Goal: Navigation & Orientation: Find specific page/section

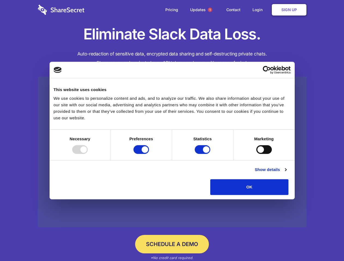
click at [88, 154] on div at bounding box center [80, 149] width 16 height 9
click at [149, 154] on input "Preferences" at bounding box center [141, 149] width 16 height 9
checkbox input "false"
click at [203, 154] on input "Statistics" at bounding box center [202, 149] width 16 height 9
checkbox input "false"
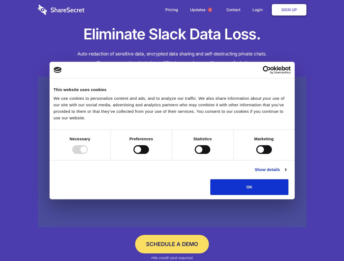
click at [256, 154] on input "Marketing" at bounding box center [264, 149] width 16 height 9
checkbox input "true"
click at [286, 173] on link "Show details" at bounding box center [270, 169] width 32 height 7
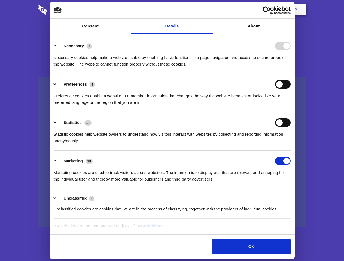
click at [290, 67] on div "Necessary cookies help make a website usable by enabling basic functions like p…" at bounding box center [172, 58] width 237 height 17
click at [209, 10] on span "1" at bounding box center [210, 10] width 4 height 4
